Goal: Find specific page/section: Find specific page/section

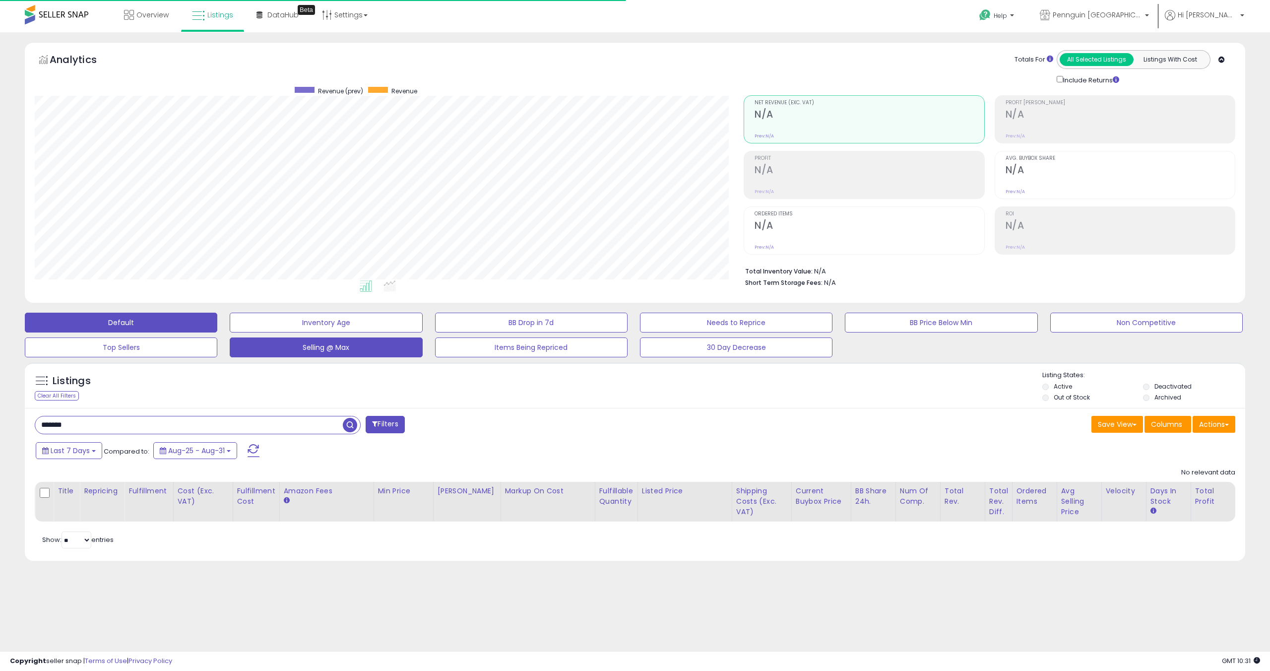
scroll to position [203, 709]
click at [347, 428] on span "button" at bounding box center [350, 425] width 14 height 14
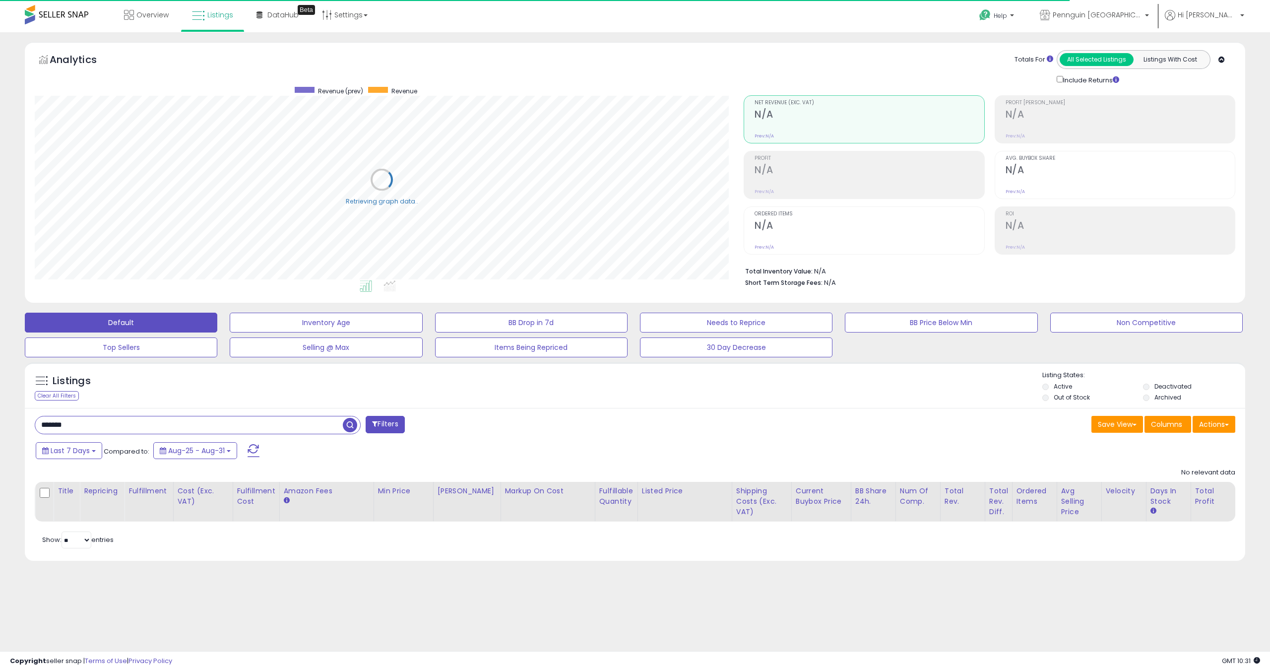
click at [347, 428] on span "button" at bounding box center [350, 425] width 14 height 14
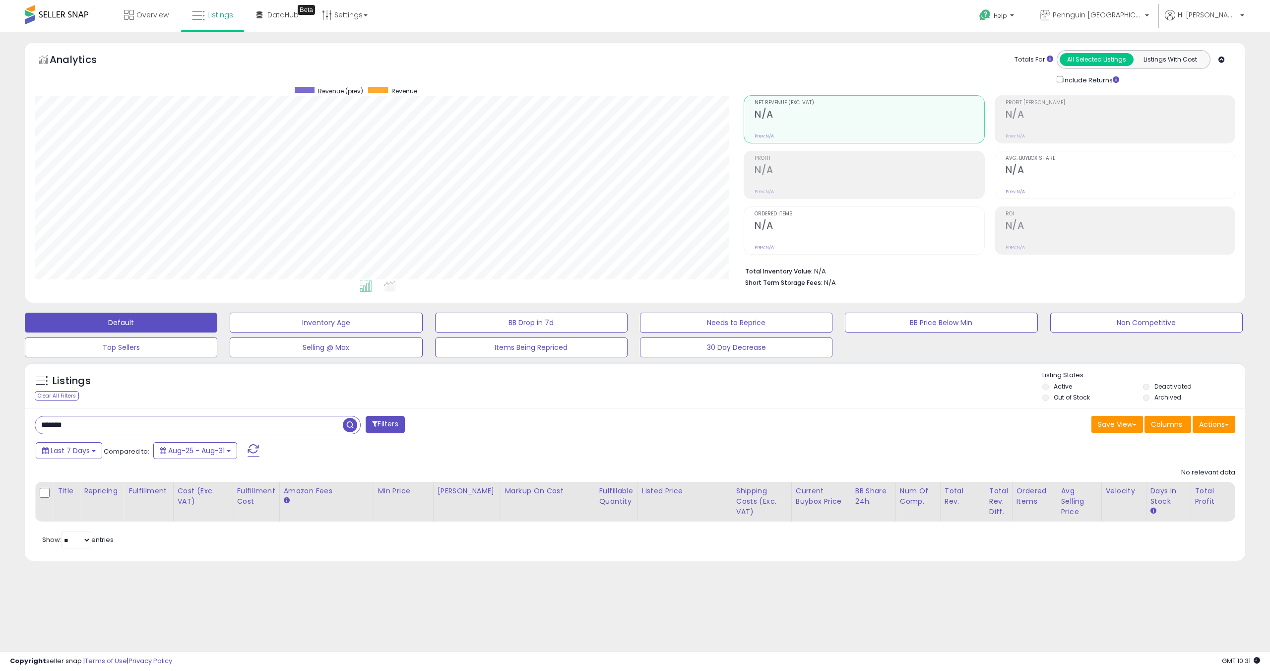
click at [348, 428] on span "button" at bounding box center [350, 425] width 14 height 14
click at [352, 432] on span at bounding box center [351, 424] width 17 height 17
click at [352, 426] on span "button" at bounding box center [350, 425] width 14 height 14
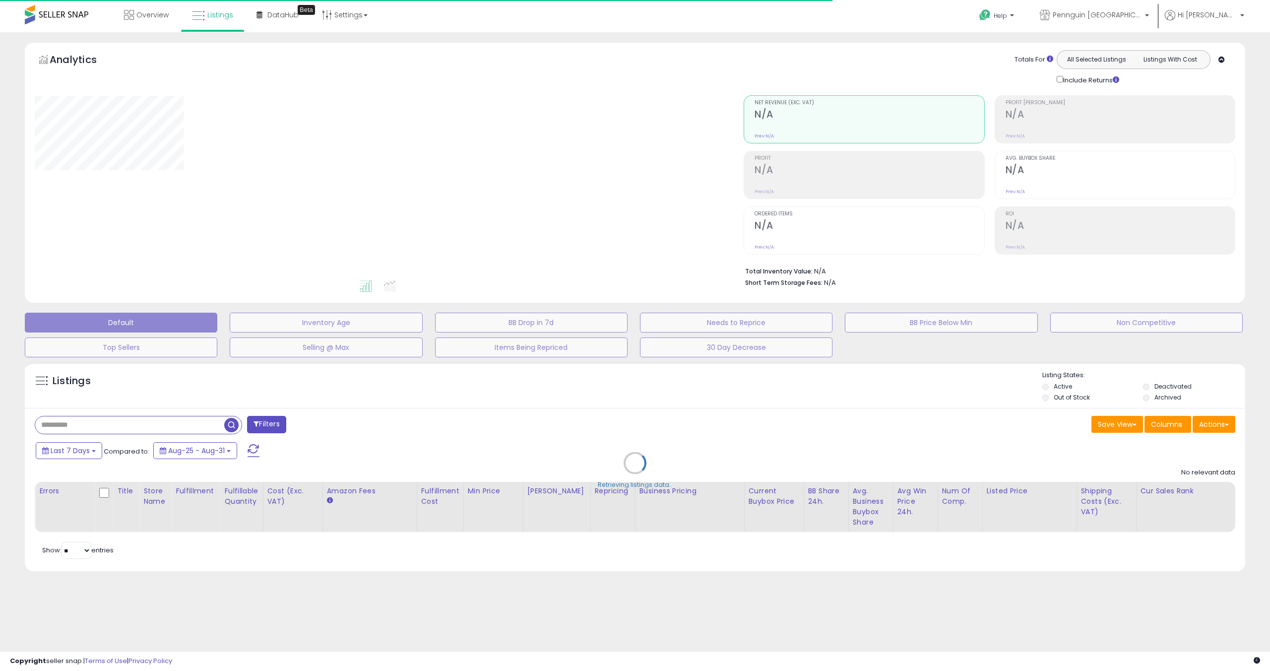
type input "*******"
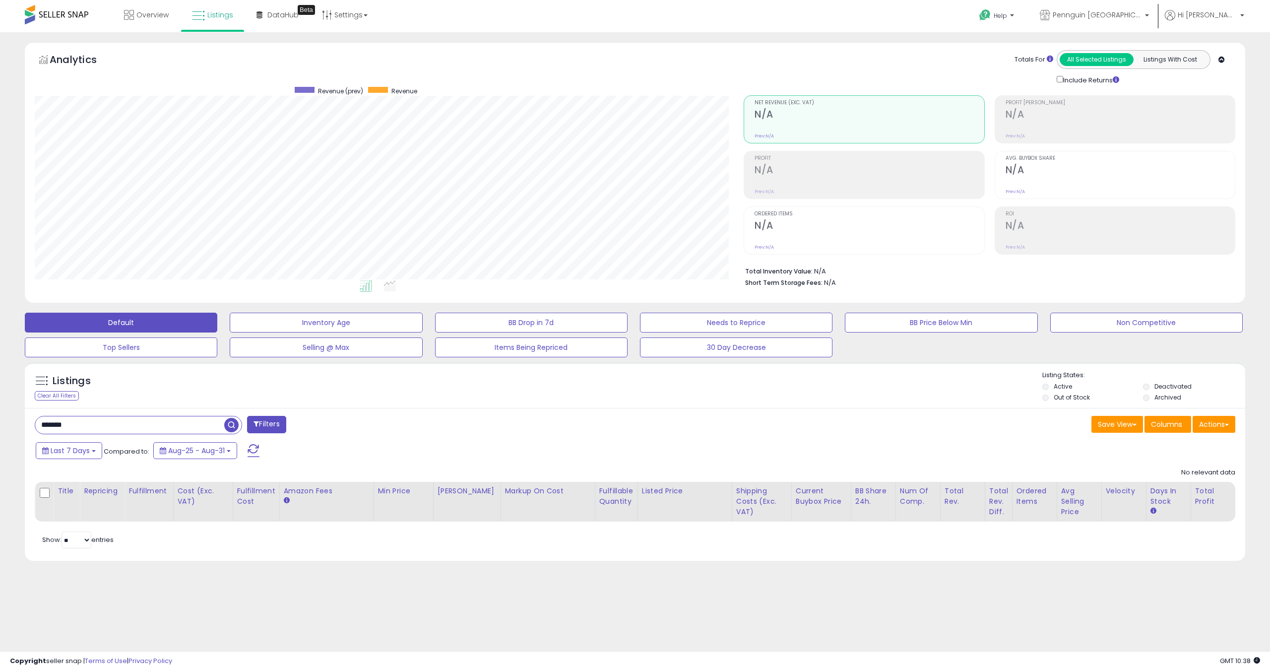
scroll to position [203, 709]
click at [231, 423] on span "button" at bounding box center [231, 425] width 14 height 14
click at [224, 416] on button "button" at bounding box center [233, 423] width 18 height 15
